Goal: Information Seeking & Learning: Stay updated

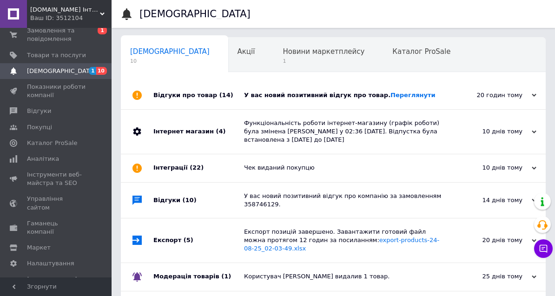
scroll to position [0, 5]
click at [269, 57] on div "Новини маркетплейсу 1" at bounding box center [324, 55] width 110 height 35
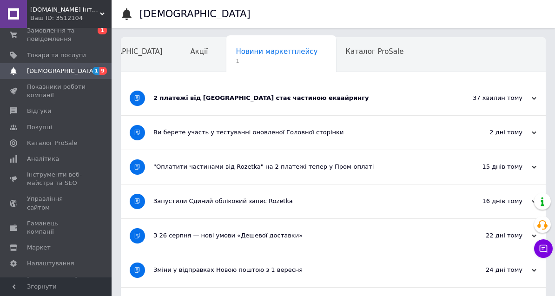
click at [508, 106] on div "37 хвилин тому [DATE]" at bounding box center [495, 98] width 102 height 34
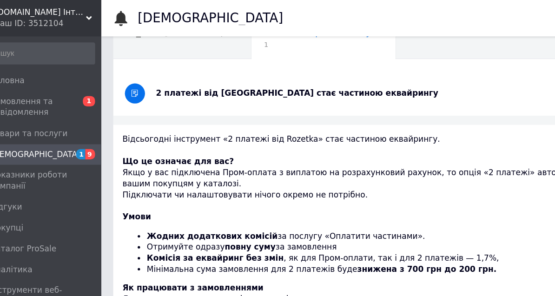
scroll to position [25, 0]
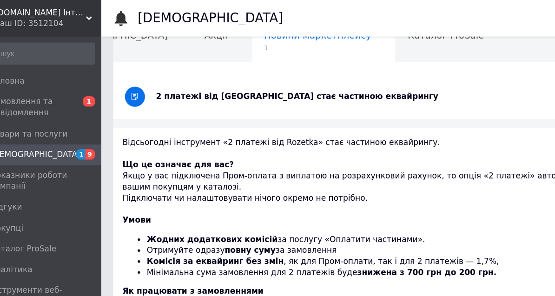
click at [27, 119] on span "[DEMOGRAPHIC_DATA]" at bounding box center [61, 118] width 69 height 8
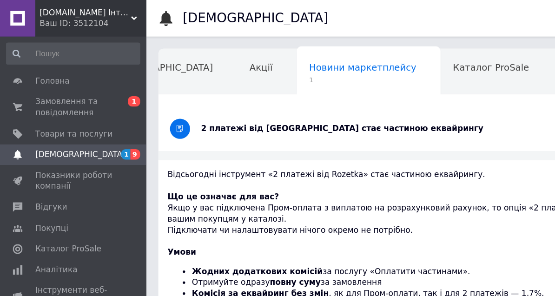
click at [336, 57] on div "Каталог ProSale" at bounding box center [379, 55] width 86 height 35
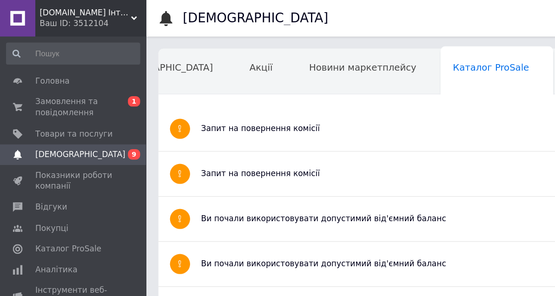
click at [29, 78] on span "Замовлення та повідомлення" at bounding box center [56, 81] width 59 height 17
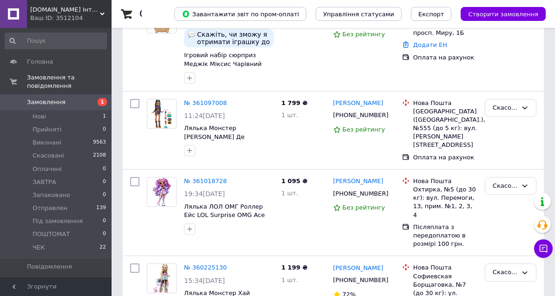
scroll to position [141, 0]
